Goal: Information Seeking & Learning: Learn about a topic

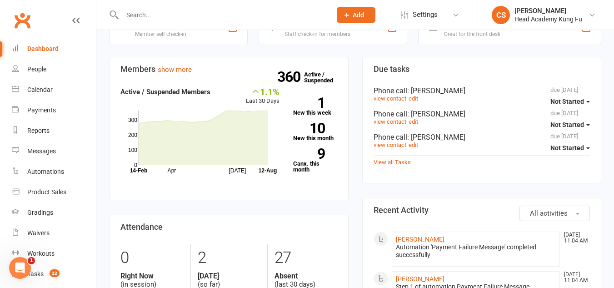
scroll to position [227, 0]
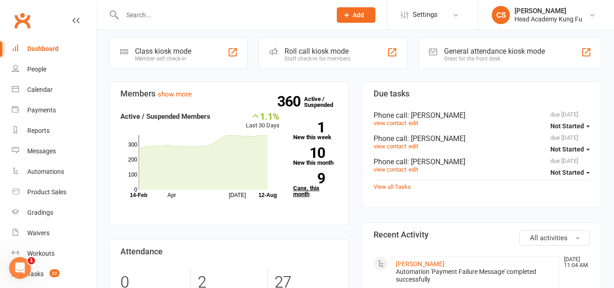
click at [300, 185] on link "9 Canx. this month" at bounding box center [315, 185] width 44 height 24
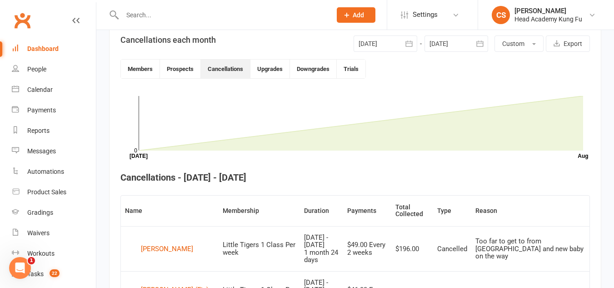
scroll to position [112, 0]
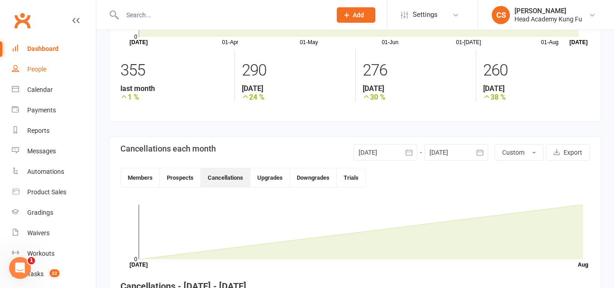
click at [44, 66] on div "People" at bounding box center [36, 68] width 19 height 7
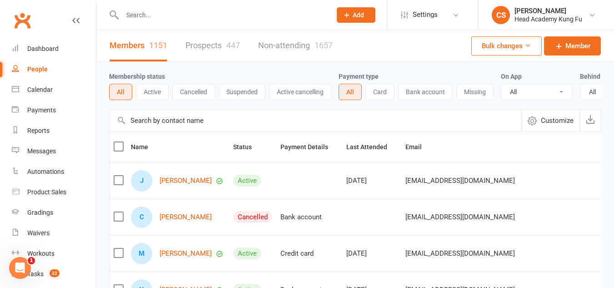
click at [203, 45] on link "Prospects 447" at bounding box center [212, 45] width 55 height 31
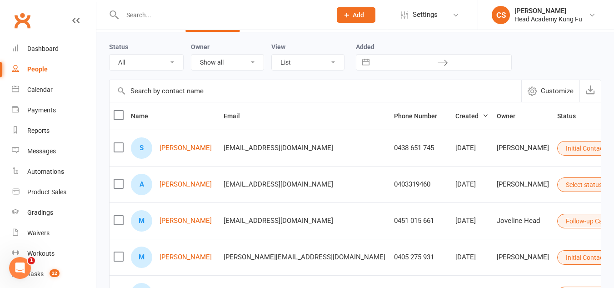
scroll to position [45, 0]
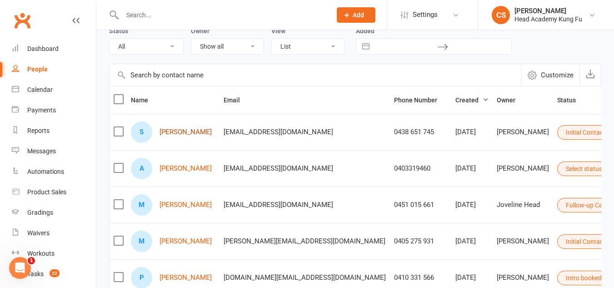
click at [181, 135] on link "[PERSON_NAME]" at bounding box center [186, 132] width 52 height 8
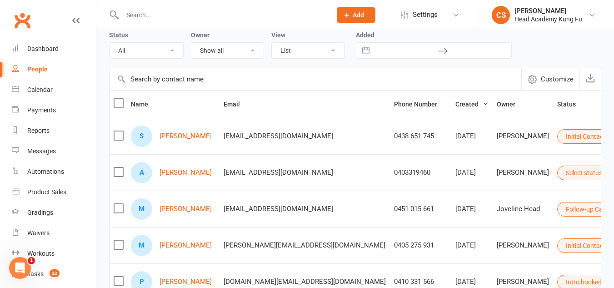
scroll to position [91, 0]
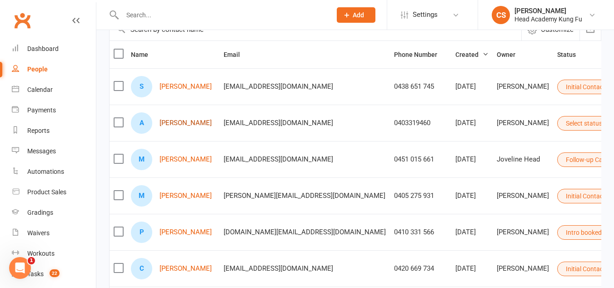
click at [174, 124] on link "[PERSON_NAME]" at bounding box center [186, 123] width 52 height 8
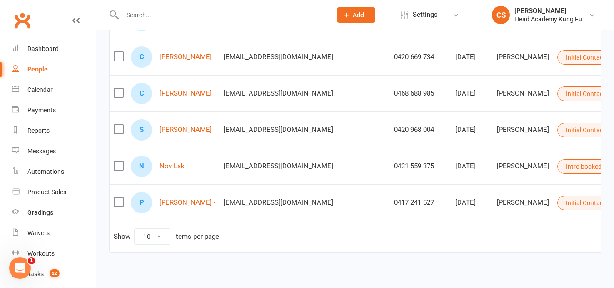
scroll to position [318, 0]
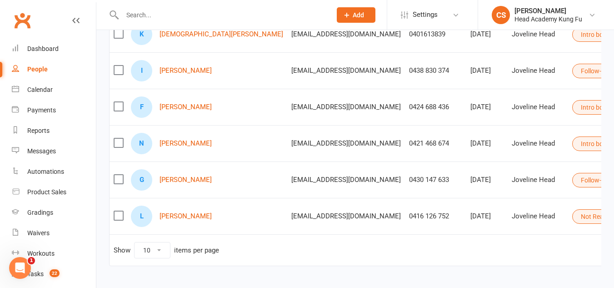
scroll to position [273, 0]
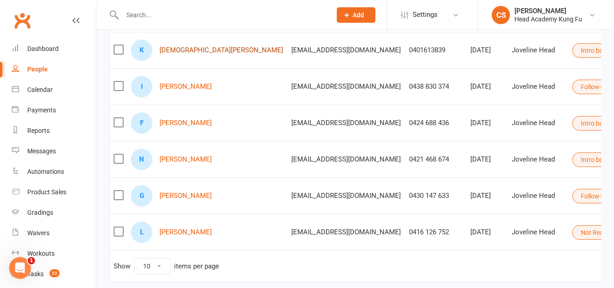
click at [175, 50] on link "[DEMOGRAPHIC_DATA][PERSON_NAME]" at bounding box center [222, 50] width 124 height 8
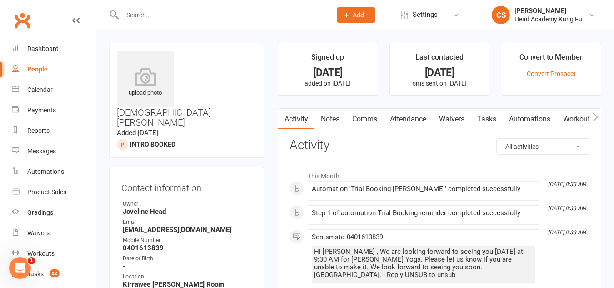
click at [139, 12] on input "text" at bounding box center [222, 15] width 205 height 13
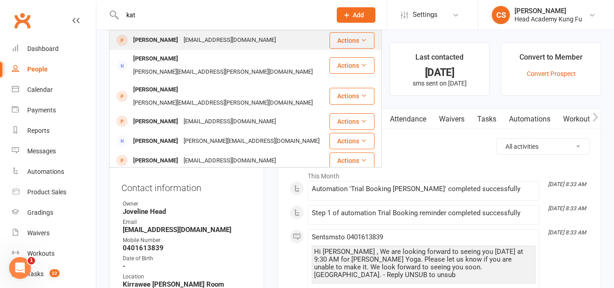
type input "kat"
click at [163, 39] on div "[PERSON_NAME]" at bounding box center [155, 40] width 50 height 13
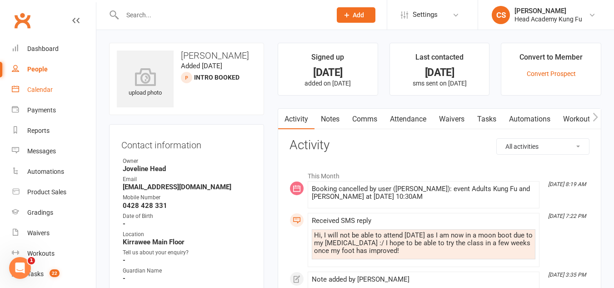
click at [42, 86] on div "Calendar" at bounding box center [39, 89] width 25 height 7
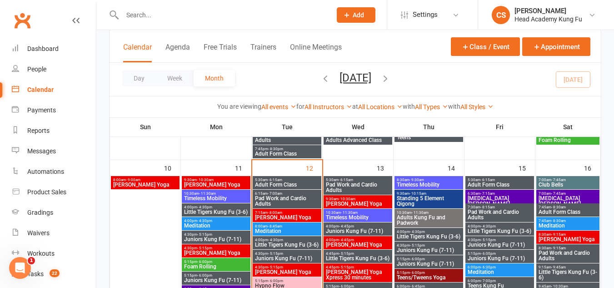
scroll to position [455, 0]
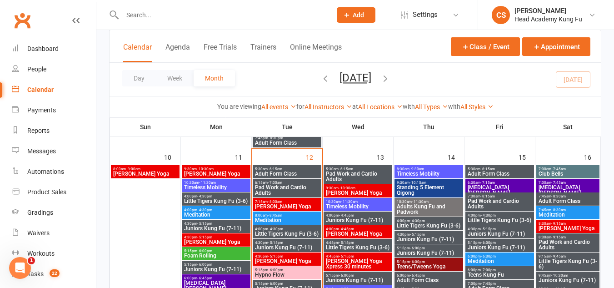
click at [352, 190] on span "[PERSON_NAME] Yoga" at bounding box center [357, 192] width 65 height 5
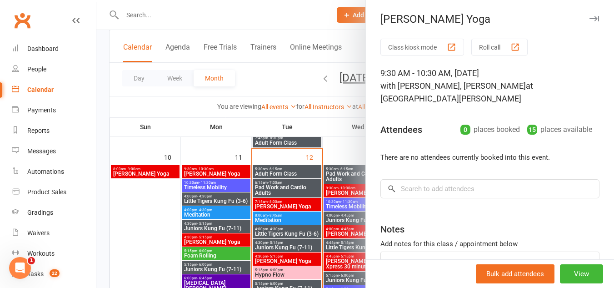
click at [352, 191] on div at bounding box center [355, 144] width 518 height 288
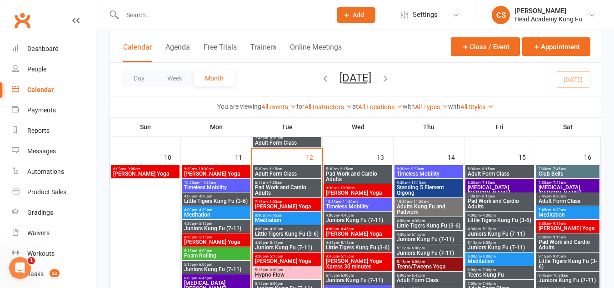
click at [354, 205] on span "Timeless Mobility" at bounding box center [357, 206] width 65 height 5
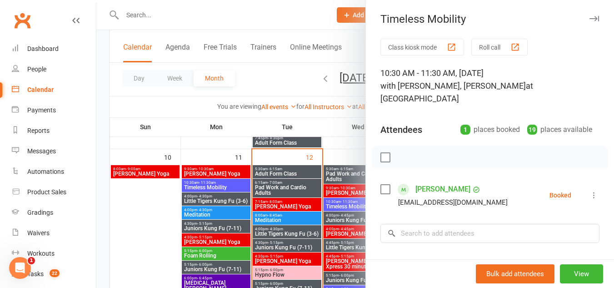
click at [354, 205] on div at bounding box center [355, 144] width 518 height 288
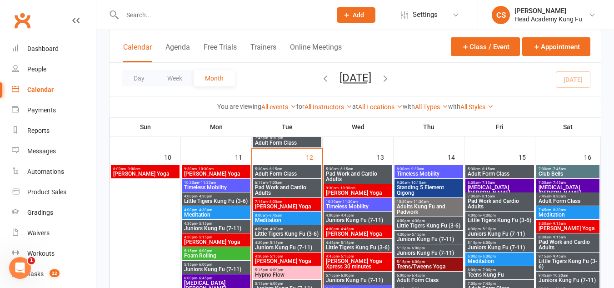
click at [354, 178] on span "Pad Work and Cardio Adults" at bounding box center [357, 176] width 65 height 11
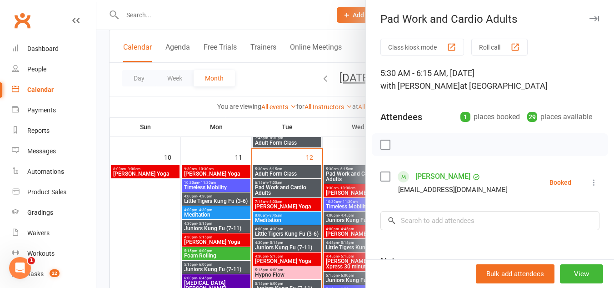
click at [354, 178] on div at bounding box center [355, 144] width 518 height 288
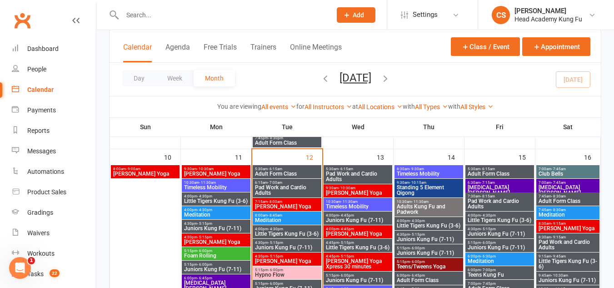
click at [296, 173] on span "Adult Form Class" at bounding box center [287, 173] width 65 height 5
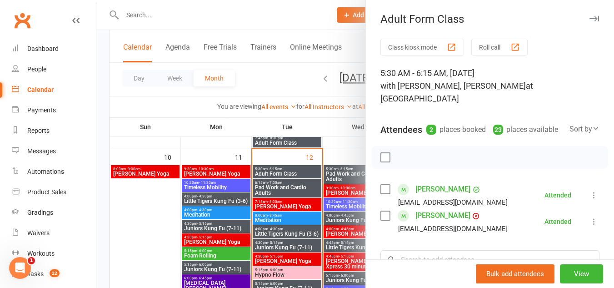
click at [296, 173] on div at bounding box center [355, 144] width 518 height 288
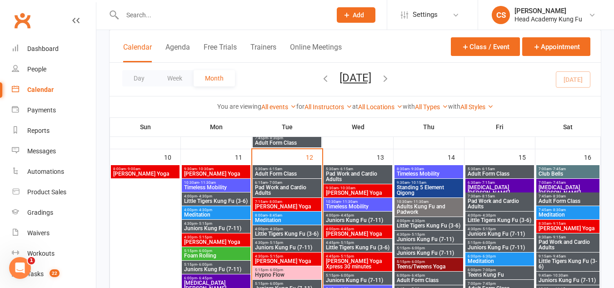
click at [298, 174] on span "Adult Form Class" at bounding box center [287, 173] width 65 height 5
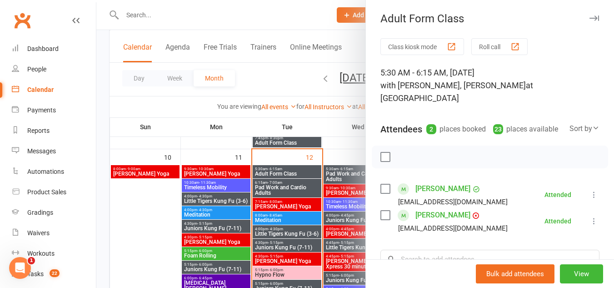
scroll to position [0, 0]
click at [301, 171] on div at bounding box center [355, 144] width 518 height 288
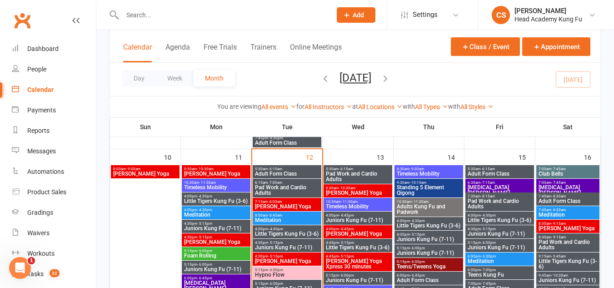
click at [300, 185] on span "Pad Work and Cardio Adults" at bounding box center [287, 190] width 65 height 11
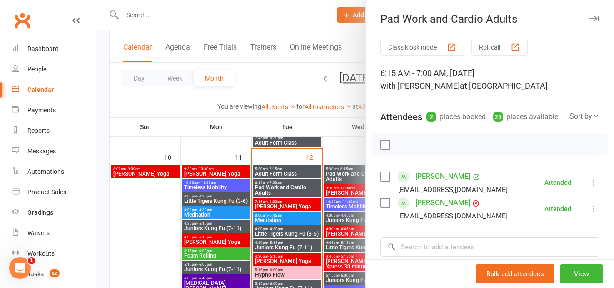
click at [300, 185] on div at bounding box center [355, 144] width 518 height 288
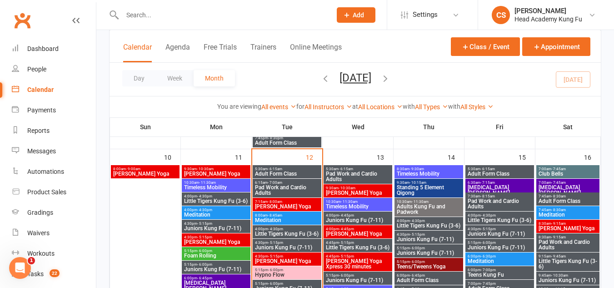
click at [296, 200] on span "7:15am - 8:00am" at bounding box center [287, 202] width 65 height 4
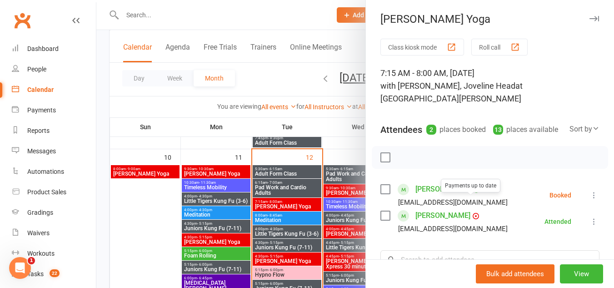
click at [306, 202] on div at bounding box center [355, 144] width 518 height 288
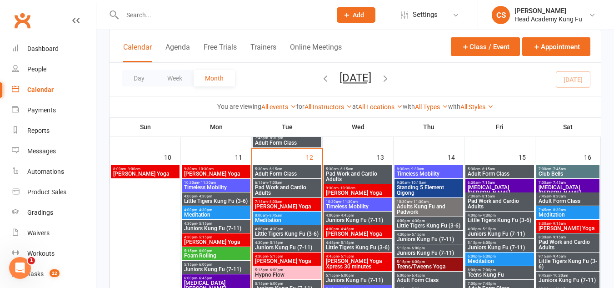
click at [300, 216] on span "8:00am - 8:45am" at bounding box center [287, 215] width 65 height 4
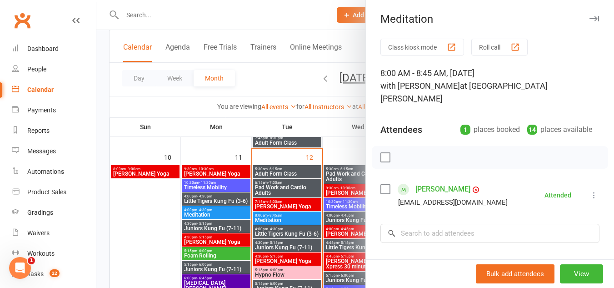
click at [300, 216] on div at bounding box center [355, 144] width 518 height 288
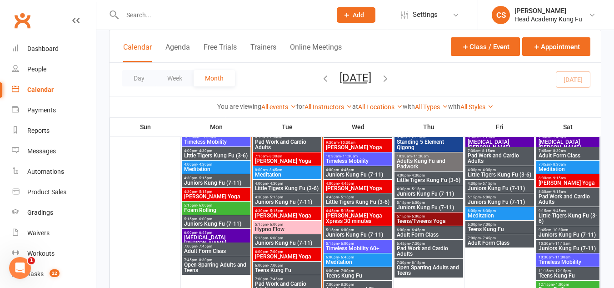
scroll to position [455, 0]
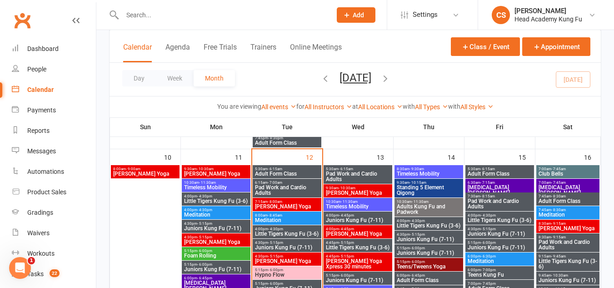
click at [376, 192] on span "[PERSON_NAME] Yoga" at bounding box center [357, 192] width 65 height 5
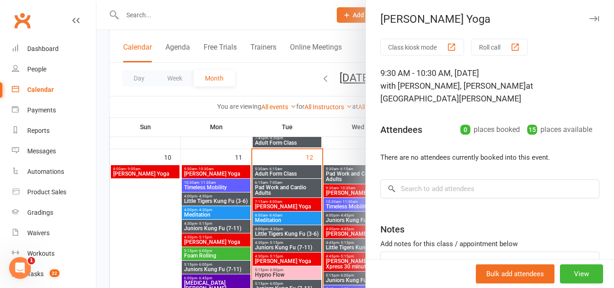
click at [376, 192] on div "Class kiosk mode Roll call 9:30 AM - 10:30 AM, [DATE] with [PERSON_NAME], [PERS…" at bounding box center [490, 183] width 248 height 288
click at [347, 191] on div at bounding box center [355, 144] width 518 height 288
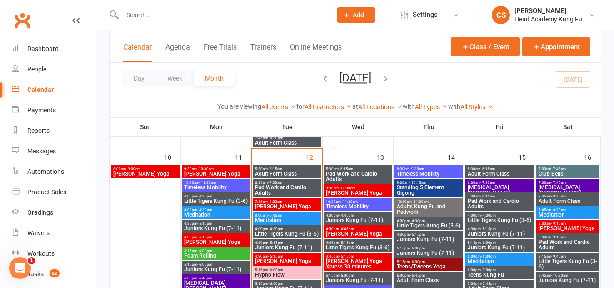
click at [428, 185] on span "Standing 5 Element Qigong" at bounding box center [428, 190] width 65 height 11
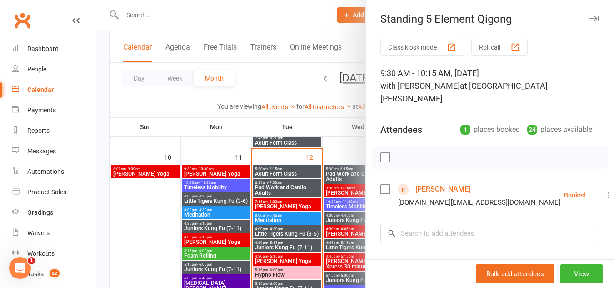
click at [345, 201] on div at bounding box center [355, 144] width 518 height 288
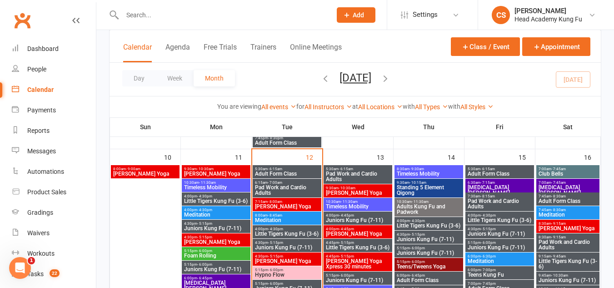
click at [406, 174] on span "Timeless Mobility" at bounding box center [428, 173] width 65 height 5
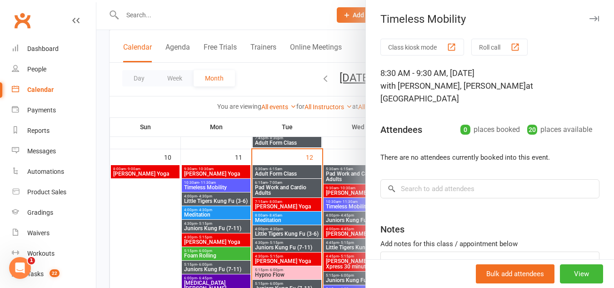
click at [320, 206] on div at bounding box center [355, 144] width 518 height 288
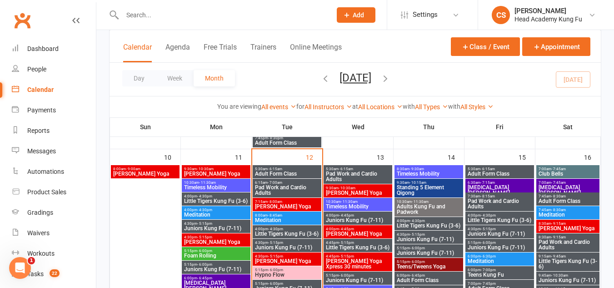
scroll to position [500, 0]
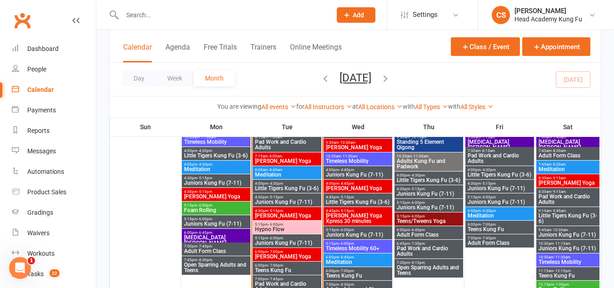
click at [440, 219] on span "Teens/Tweens Yoga" at bounding box center [428, 220] width 65 height 5
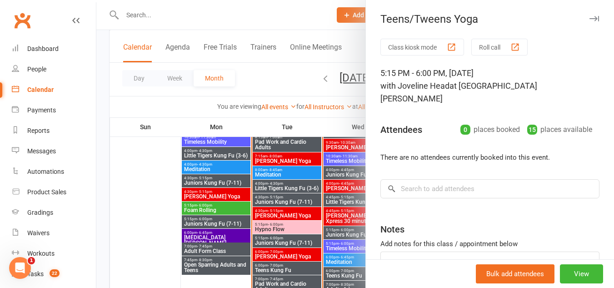
click at [331, 216] on div at bounding box center [355, 144] width 518 height 288
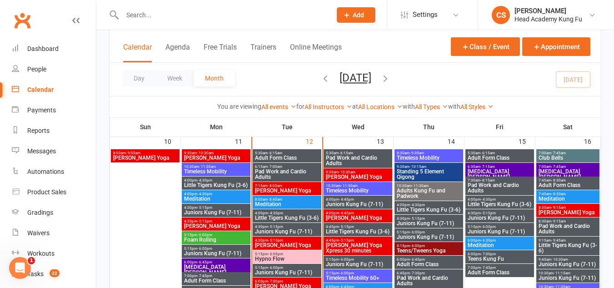
scroll to position [455, 0]
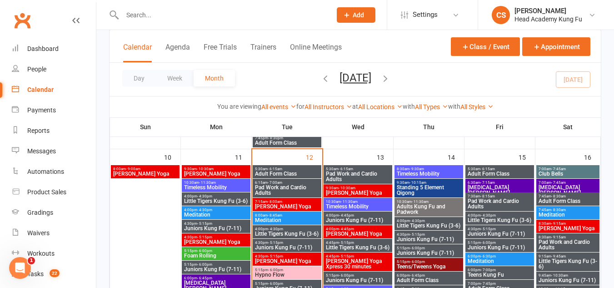
click at [484, 186] on span "[MEDICAL_DATA][PERSON_NAME]" at bounding box center [499, 190] width 65 height 11
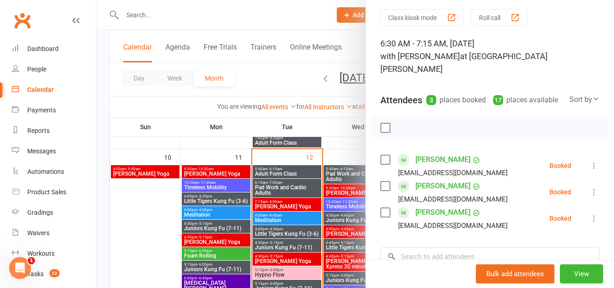
scroll to position [45, 0]
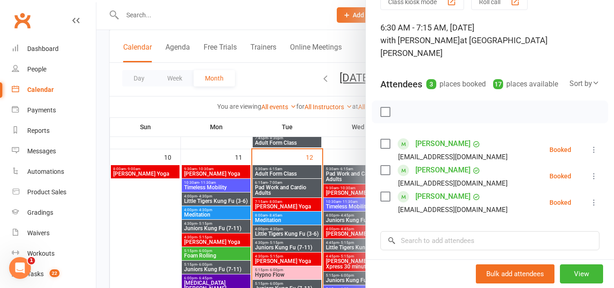
click at [301, 173] on div at bounding box center [355, 144] width 518 height 288
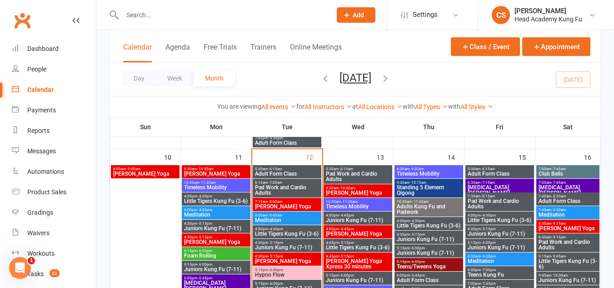
click at [486, 175] on span "Adult Form Class" at bounding box center [499, 173] width 65 height 5
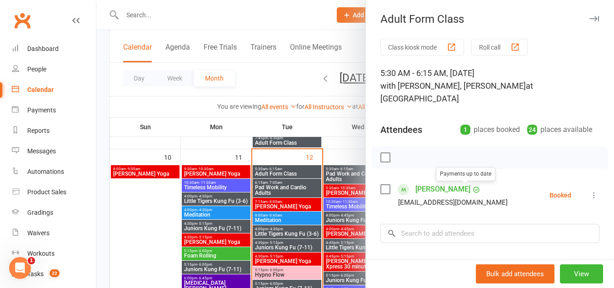
click at [341, 186] on div at bounding box center [355, 144] width 518 height 288
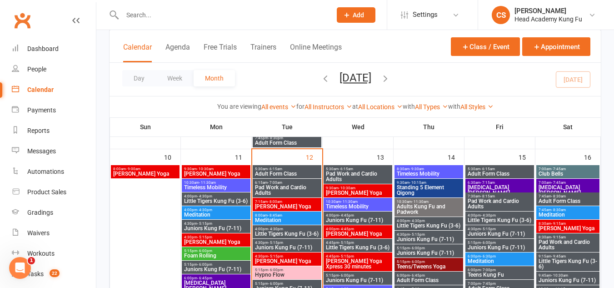
click at [560, 173] on span "Club Bells" at bounding box center [568, 173] width 60 height 5
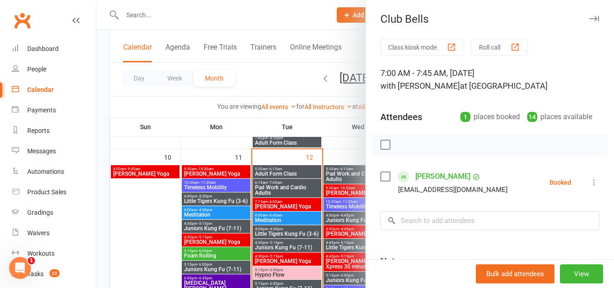
click at [283, 188] on div at bounding box center [355, 144] width 518 height 288
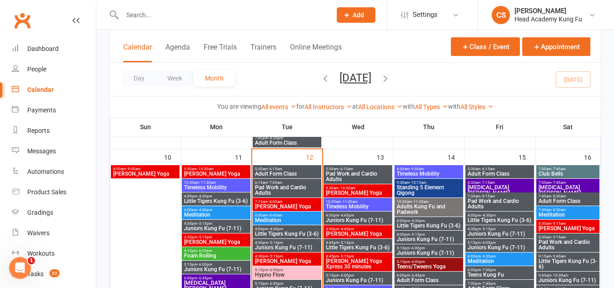
click at [546, 183] on span "7:00am - 7:45am" at bounding box center [568, 182] width 60 height 4
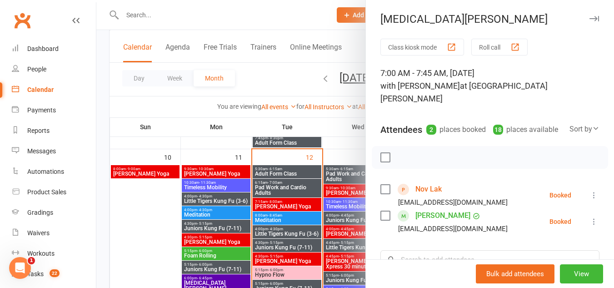
click at [285, 202] on div at bounding box center [355, 144] width 518 height 288
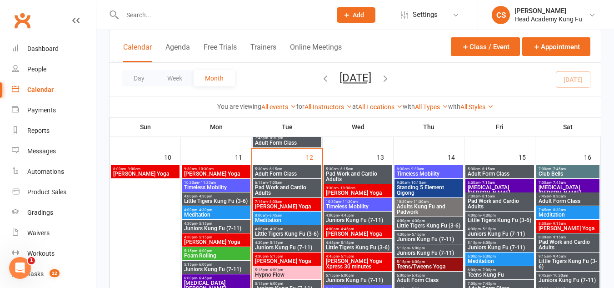
click at [538, 199] on span "Adult Form Class" at bounding box center [568, 200] width 60 height 5
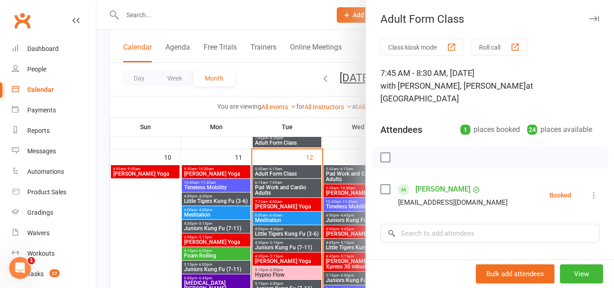
click at [330, 210] on div at bounding box center [355, 144] width 518 height 288
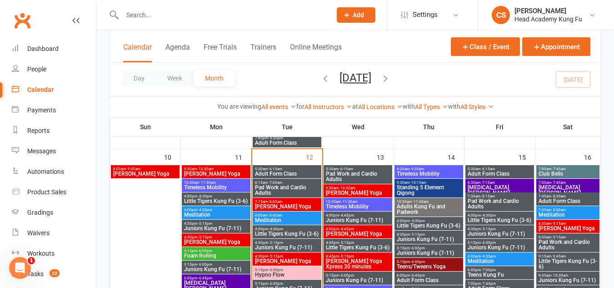
click at [573, 211] on span "7:45am - 8:30am" at bounding box center [568, 210] width 60 height 4
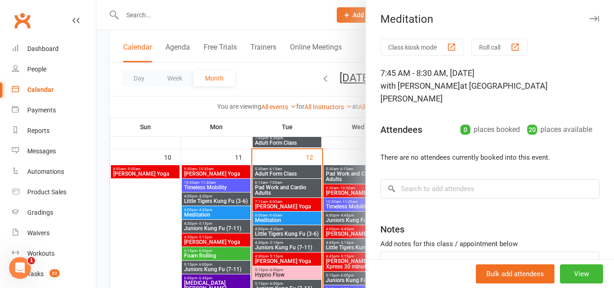
click at [300, 204] on div at bounding box center [355, 144] width 518 height 288
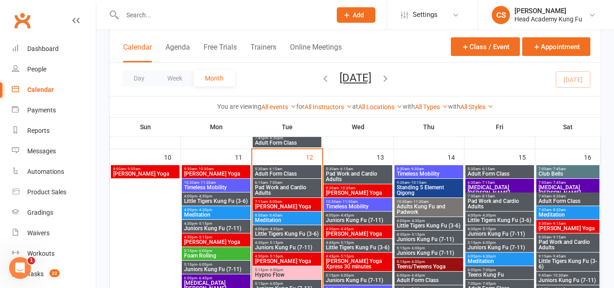
click at [548, 226] on span "[PERSON_NAME] Yoga" at bounding box center [568, 227] width 60 height 5
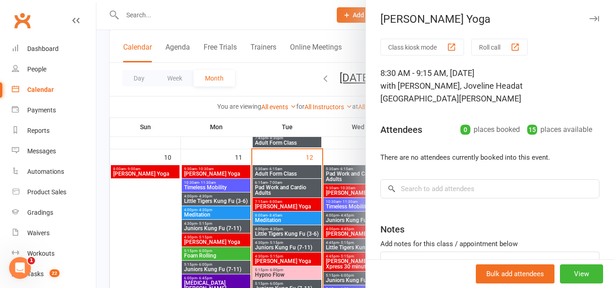
click at [304, 223] on div at bounding box center [355, 144] width 518 height 288
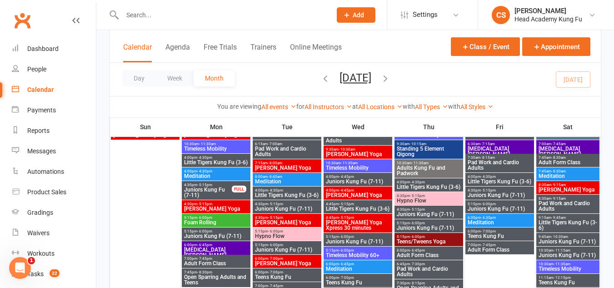
scroll to position [273, 0]
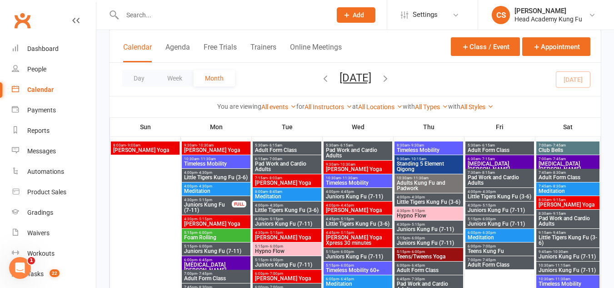
click at [417, 161] on span "Standing 5 Element Qigong" at bounding box center [428, 166] width 65 height 11
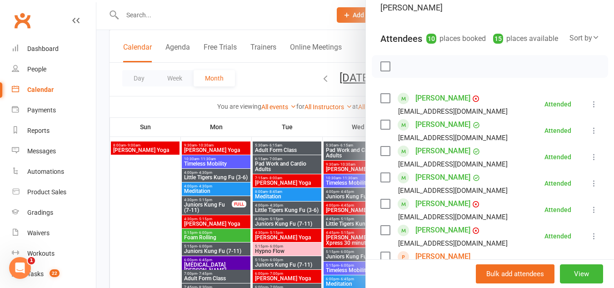
scroll to position [136, 0]
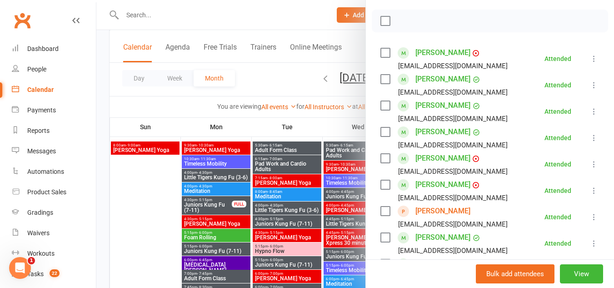
click at [425, 207] on link "[PERSON_NAME]" at bounding box center [442, 211] width 55 height 15
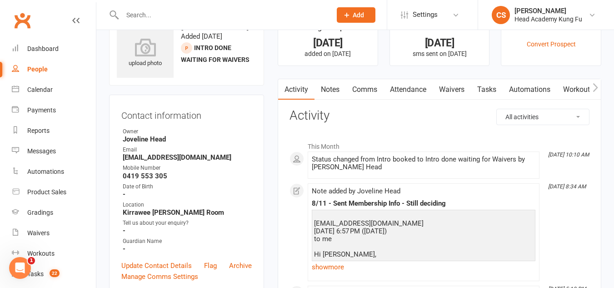
scroll to position [45, 0]
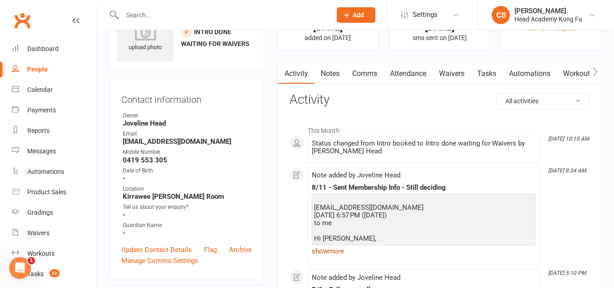
click at [338, 248] on link "show more" at bounding box center [424, 251] width 224 height 13
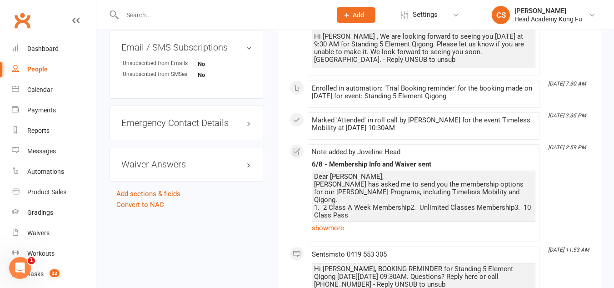
scroll to position [545, 0]
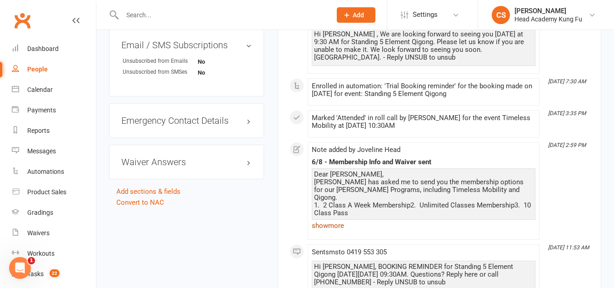
click at [341, 227] on link "show more" at bounding box center [424, 225] width 224 height 13
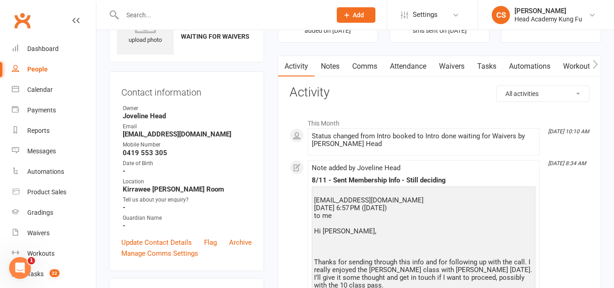
scroll to position [0, 0]
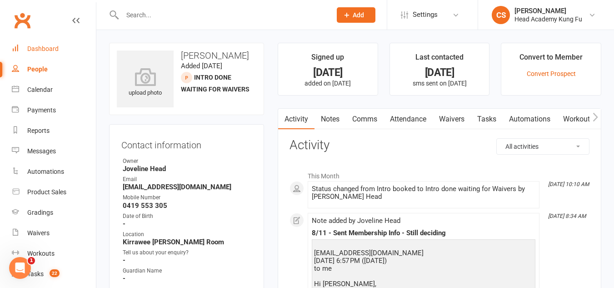
click at [36, 49] on div "Dashboard" at bounding box center [42, 48] width 31 height 7
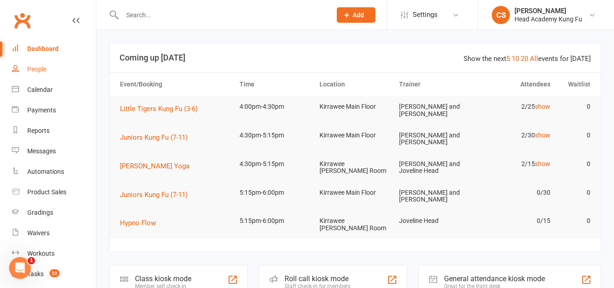
click at [27, 68] on link "People" at bounding box center [54, 69] width 84 height 20
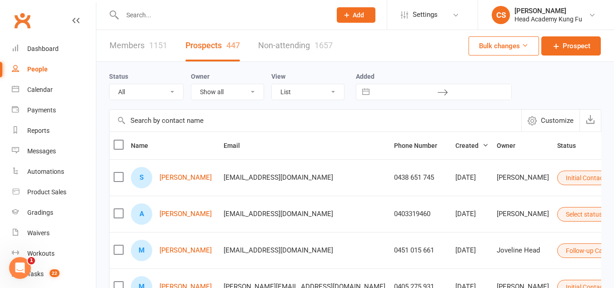
click at [132, 41] on link "Members 1151" at bounding box center [139, 45] width 58 height 31
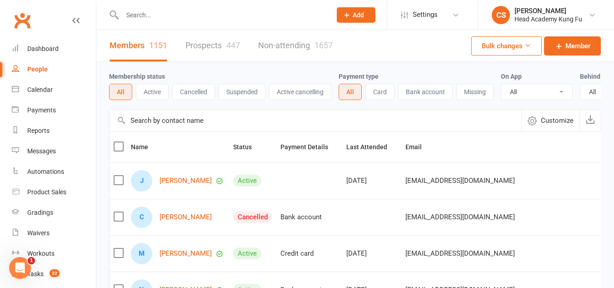
click at [141, 10] on input "text" at bounding box center [222, 15] width 205 height 13
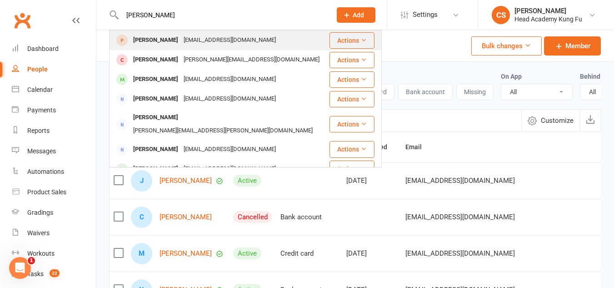
type input "[PERSON_NAME]"
click at [181, 37] on div "[EMAIL_ADDRESS][DOMAIN_NAME]" at bounding box center [230, 40] width 98 height 13
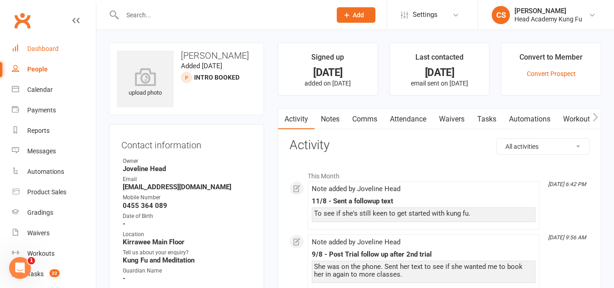
click at [41, 45] on link "Dashboard" at bounding box center [54, 49] width 84 height 20
